Goal: Task Accomplishment & Management: Complete application form

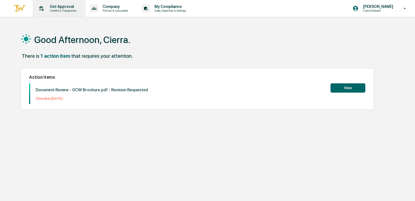
click at [63, 8] on p "Get Approval" at bounding box center [62, 6] width 34 height 4
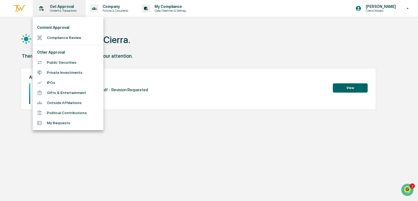
click at [63, 8] on div at bounding box center [209, 100] width 418 height 201
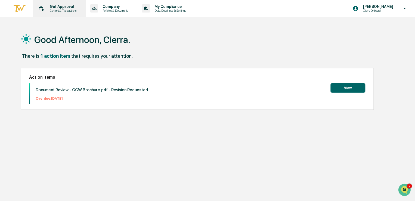
click at [66, 11] on p "Content & Transactions" at bounding box center [62, 11] width 34 height 4
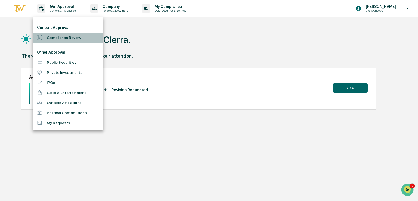
click at [59, 36] on li "Compliance Review" at bounding box center [68, 38] width 71 height 10
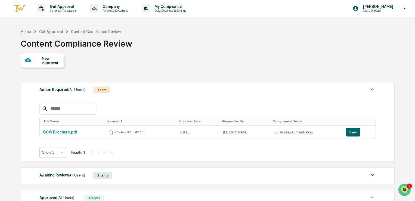
click at [52, 61] on div "New Approval" at bounding box center [51, 60] width 18 height 9
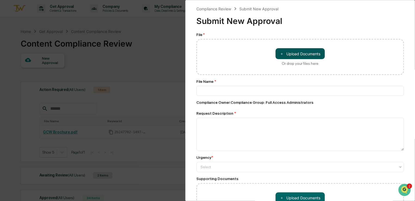
click at [298, 53] on button "＋ Upload Documents" at bounding box center [300, 53] width 49 height 11
type input "**********"
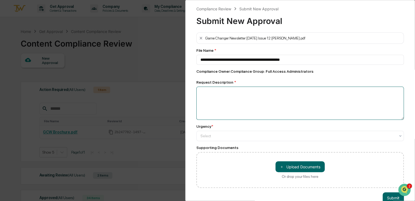
click at [221, 109] on textarea at bounding box center [301, 103] width 208 height 33
paste textarea "**********"
type textarea "**********"
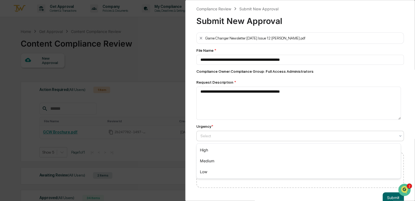
click at [223, 137] on div at bounding box center [298, 135] width 195 height 5
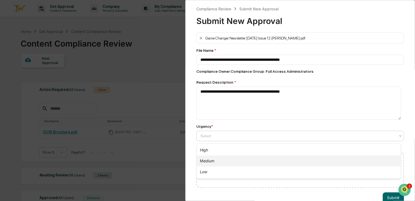
click at [219, 159] on div "Medium" at bounding box center [299, 160] width 204 height 11
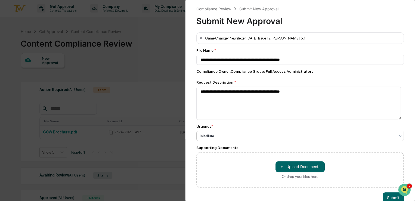
scroll to position [15, 0]
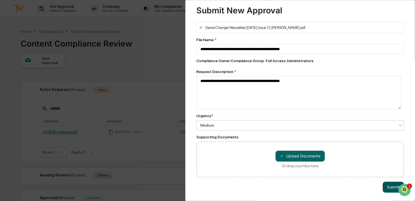
click at [385, 184] on button "Submit" at bounding box center [393, 187] width 21 height 11
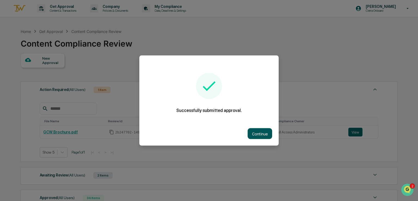
click at [257, 134] on button "Continue" at bounding box center [260, 133] width 24 height 11
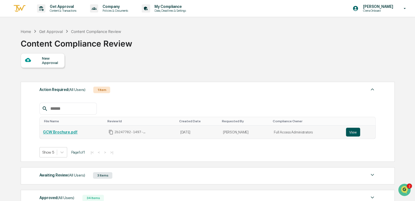
click at [353, 131] on button "View" at bounding box center [353, 132] width 14 height 9
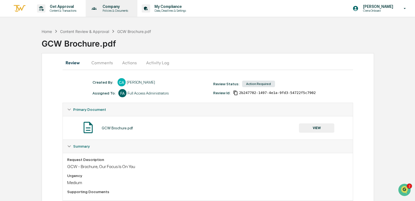
click at [115, 7] on p "Company" at bounding box center [114, 6] width 33 height 4
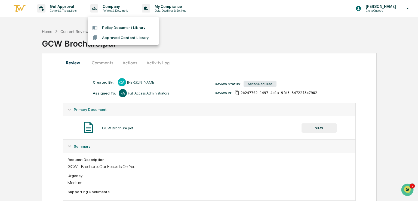
click at [65, 9] on div at bounding box center [209, 100] width 418 height 201
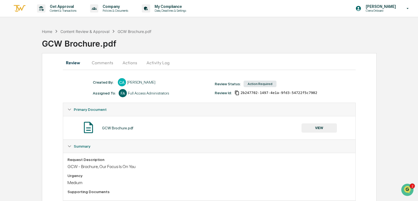
click at [65, 9] on div at bounding box center [209, 100] width 418 height 201
click at [66, 10] on p "Content & Transactions" at bounding box center [62, 11] width 34 height 4
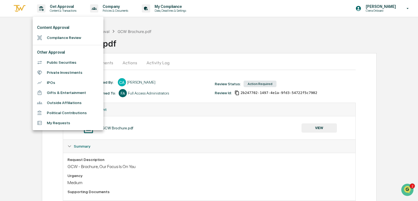
click at [65, 36] on li "Compliance Review" at bounding box center [68, 38] width 71 height 10
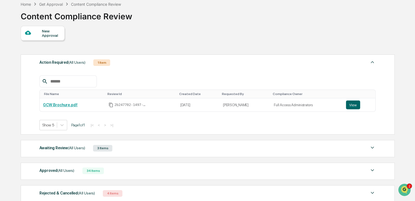
scroll to position [69, 0]
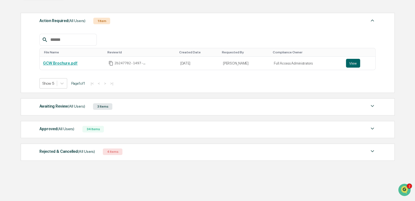
click at [70, 104] on span "(All Users)" at bounding box center [76, 106] width 17 height 4
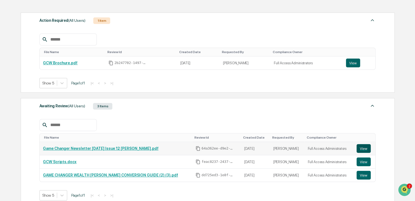
click at [364, 150] on button "View" at bounding box center [364, 148] width 14 height 9
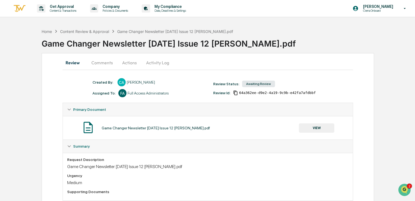
scroll to position [50, 0]
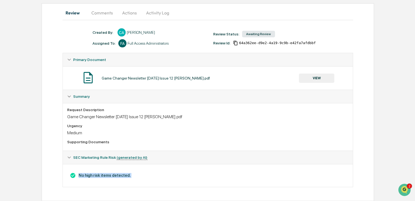
drag, startPoint x: 138, startPoint y: 177, endPoint x: 129, endPoint y: 176, distance: 9.7
click at [129, 176] on h3 "No high risk items detected." at bounding box center [207, 175] width 281 height 6
copy h3 "No high risk items detected."
click at [320, 78] on button "VIEW" at bounding box center [316, 77] width 35 height 9
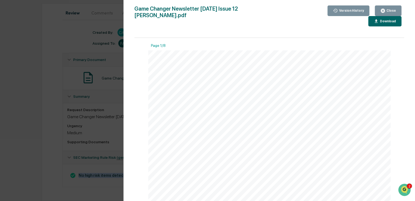
scroll to position [54, 0]
click at [315, 79] on div "Presented by Game Changer Wealth, Created by [PERSON_NAME] Issue #12 [DATE] GAM…" at bounding box center [269, 153] width 243 height 314
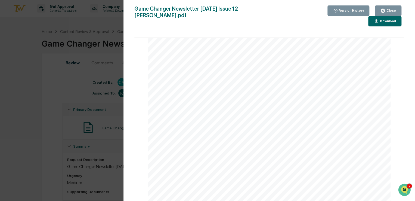
scroll to position [1089, 0]
